Goal: Task Accomplishment & Management: Manage account settings

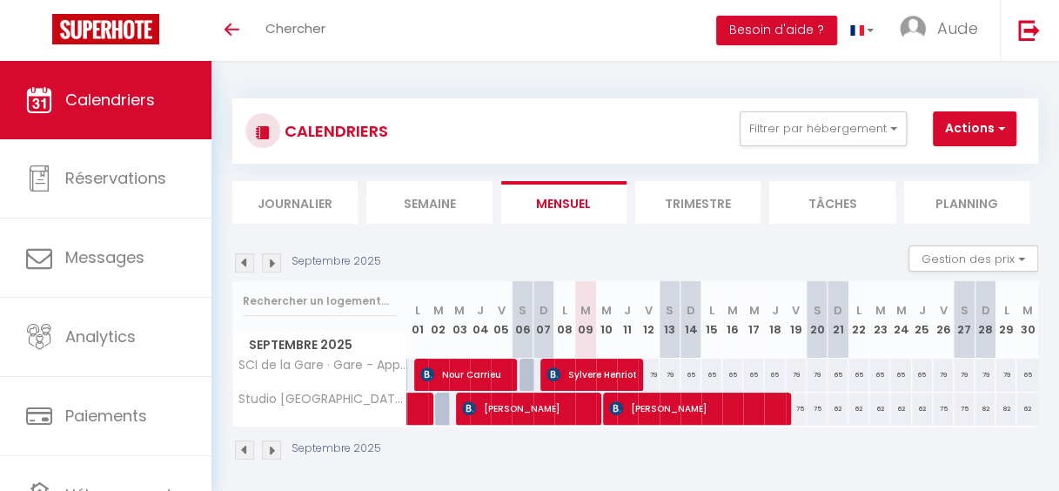
click at [271, 262] on img at bounding box center [271, 262] width 19 height 19
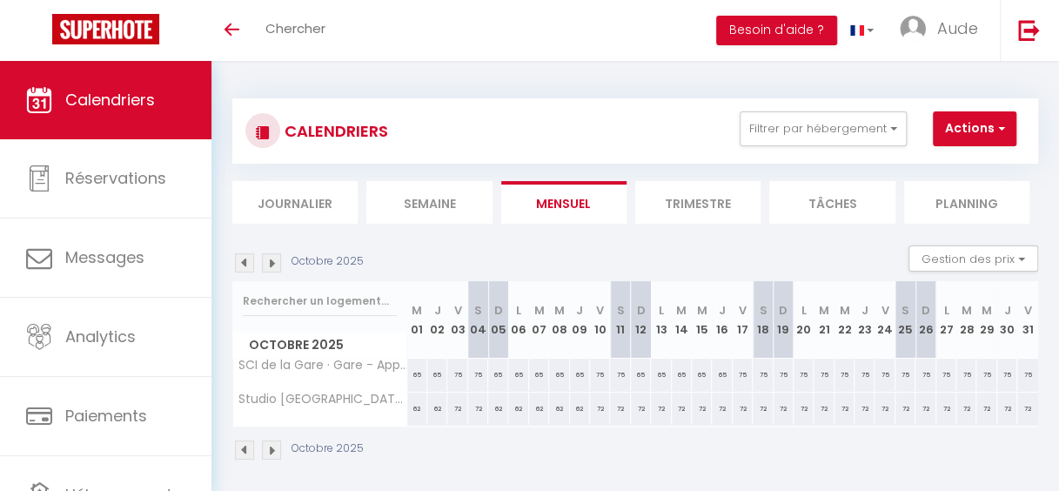
click at [271, 262] on img at bounding box center [271, 262] width 19 height 19
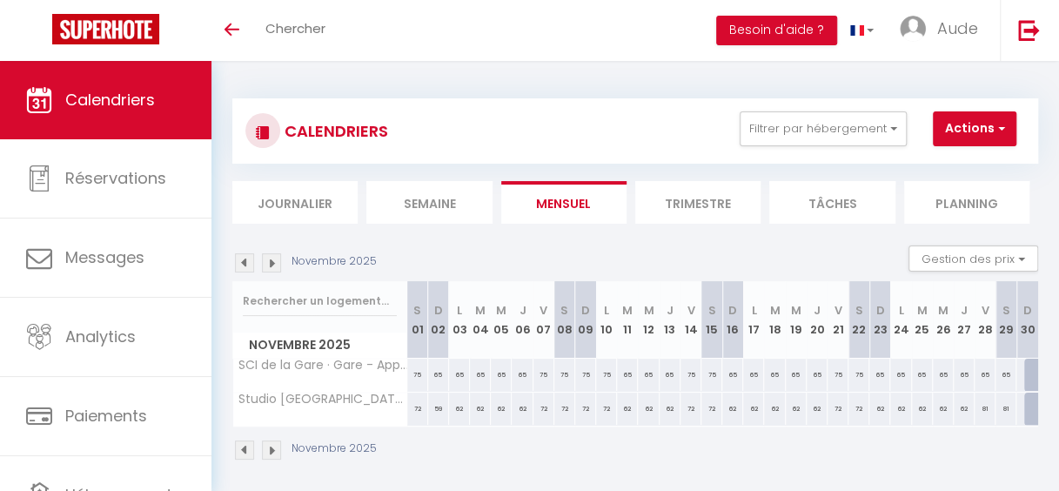
click at [247, 264] on img at bounding box center [244, 262] width 19 height 19
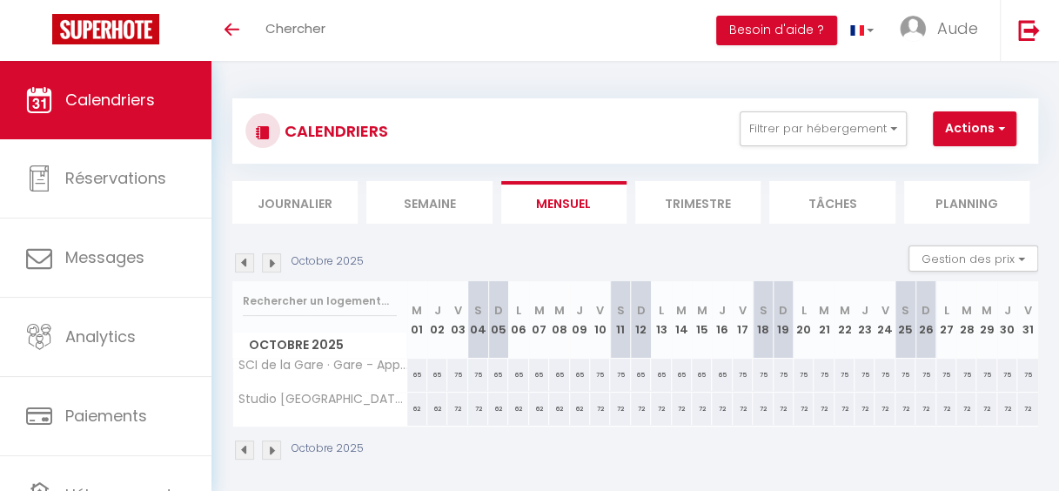
drag, startPoint x: 751, startPoint y: 377, endPoint x: 780, endPoint y: 369, distance: 29.8
click at [780, 369] on tr "SCI de la Gare · Gare - Appartement pour Touristes ou Pros 65 65 75 75 65 65 65…" at bounding box center [636, 375] width 806 height 34
drag, startPoint x: 780, startPoint y: 369, endPoint x: 734, endPoint y: 374, distance: 45.5
click at [734, 374] on div "75" at bounding box center [743, 374] width 20 height 32
type input "75"
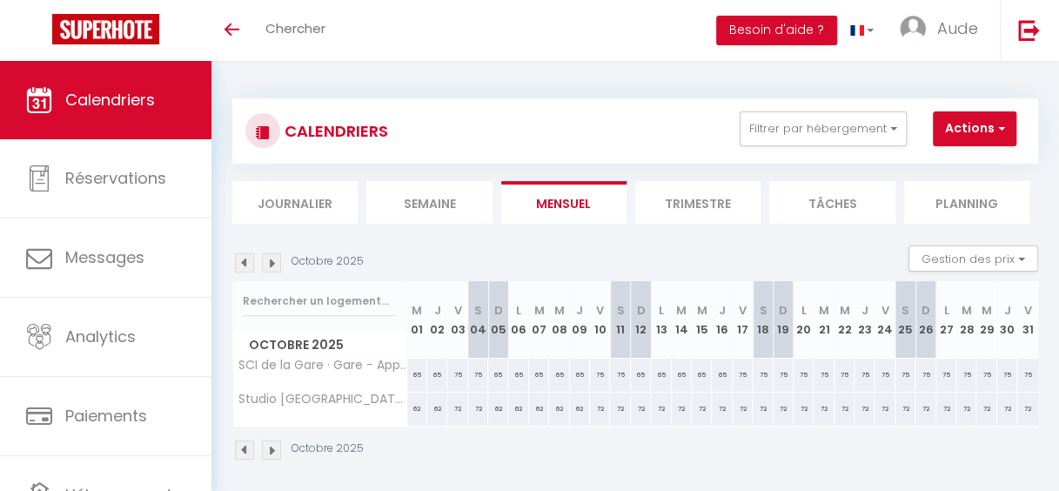
type input "Ven 17 Octobre 2025"
type input "[PERSON_NAME] 18 Octobre 2025"
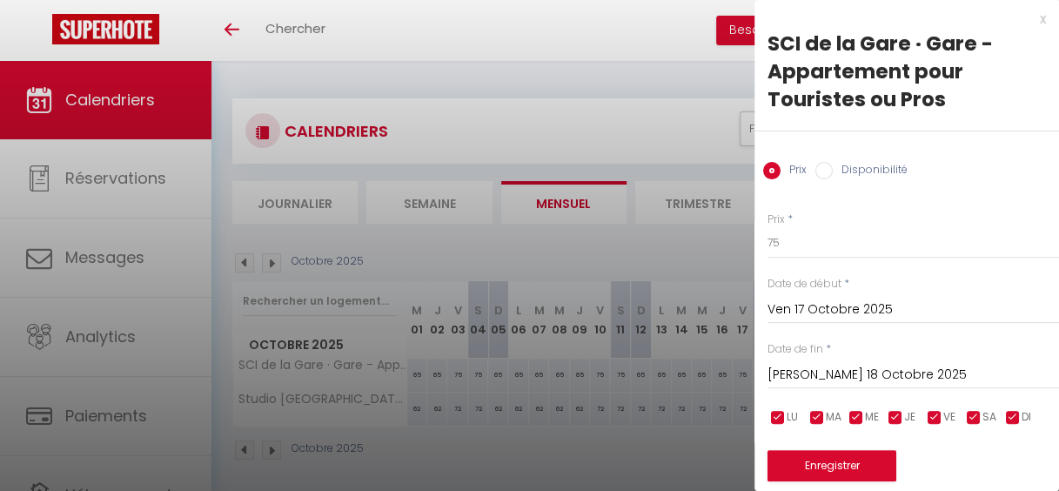
click at [863, 372] on input "[PERSON_NAME] 18 Octobre 2025" at bounding box center [912, 375] width 291 height 23
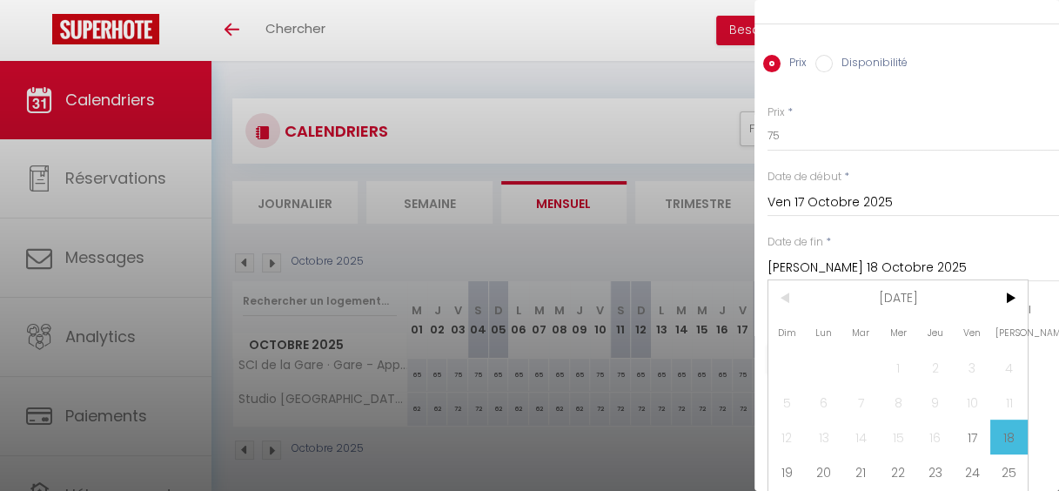
scroll to position [153, 0]
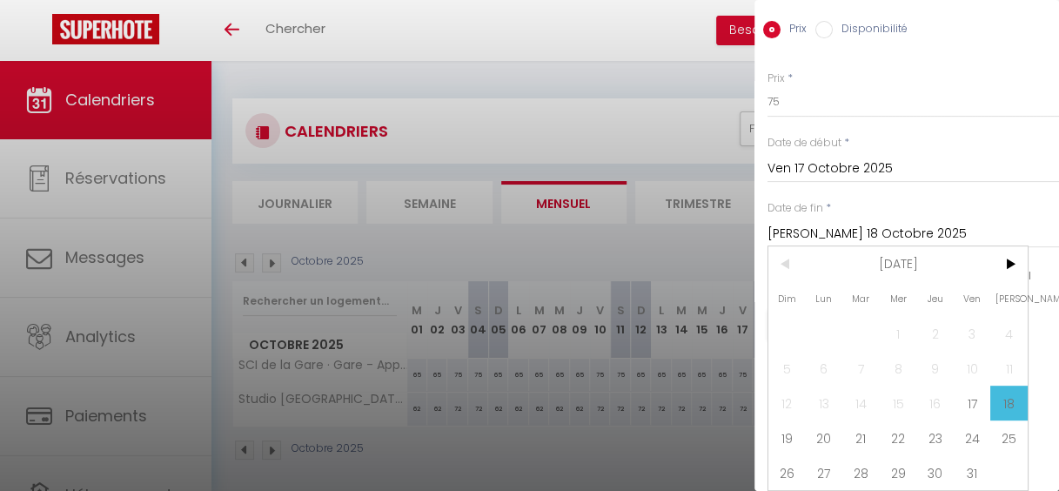
click at [941, 131] on div "SCI de la Gare · Gare - Appartement pour Touristes ou Pros Prix Disponibilité P…" at bounding box center [906, 133] width 305 height 489
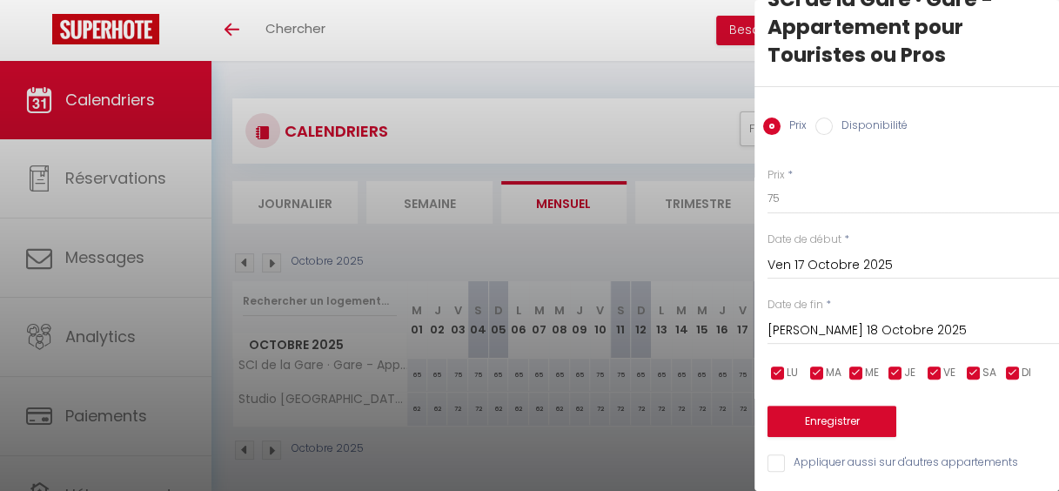
click at [639, 141] on div at bounding box center [529, 245] width 1059 height 491
